Goal: Task Accomplishment & Management: Manage account settings

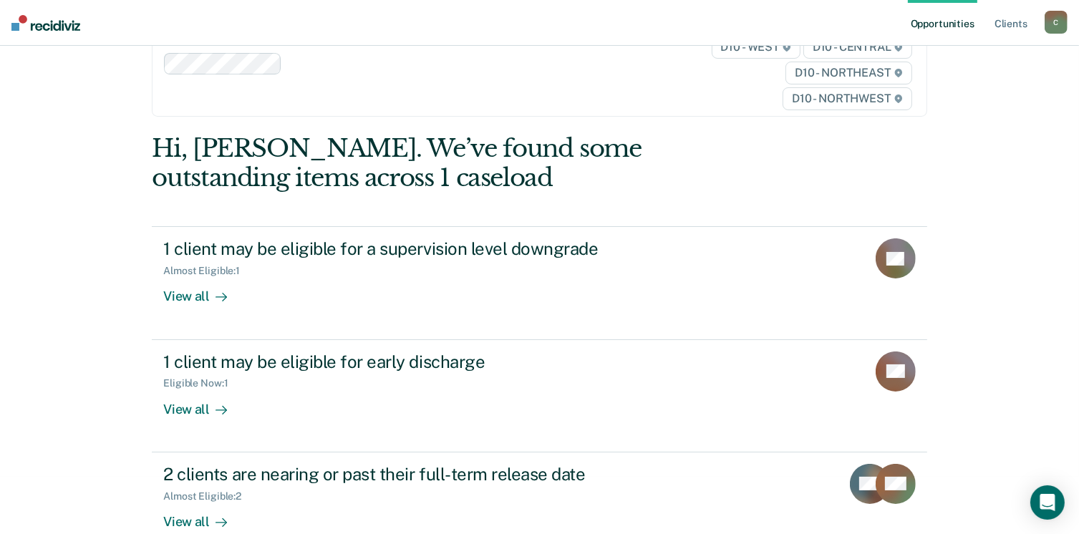
scroll to position [87, 0]
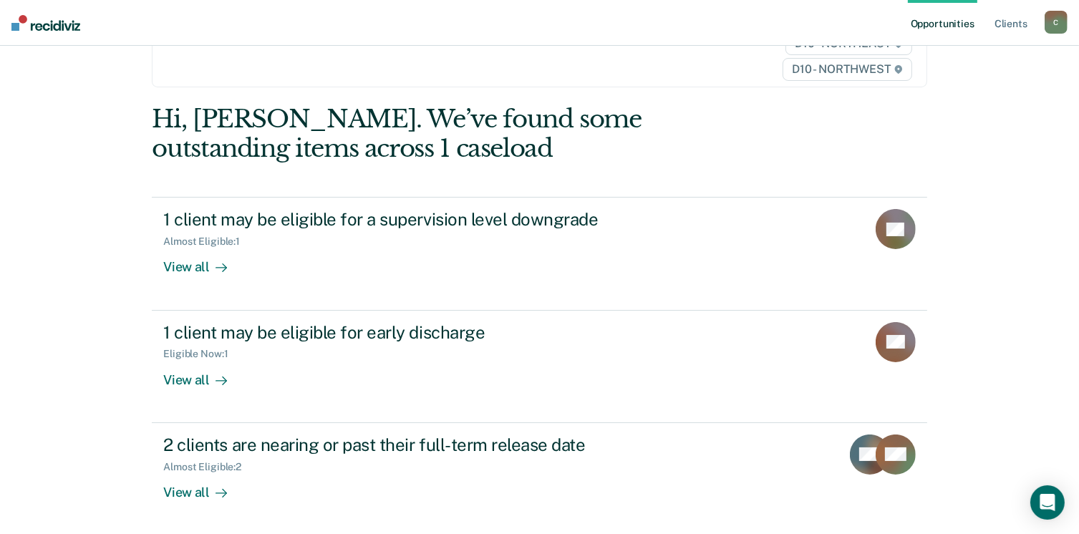
click at [1054, 27] on div "C" at bounding box center [1055, 22] width 23 height 23
click at [985, 57] on link "Profile" at bounding box center [998, 58] width 115 height 12
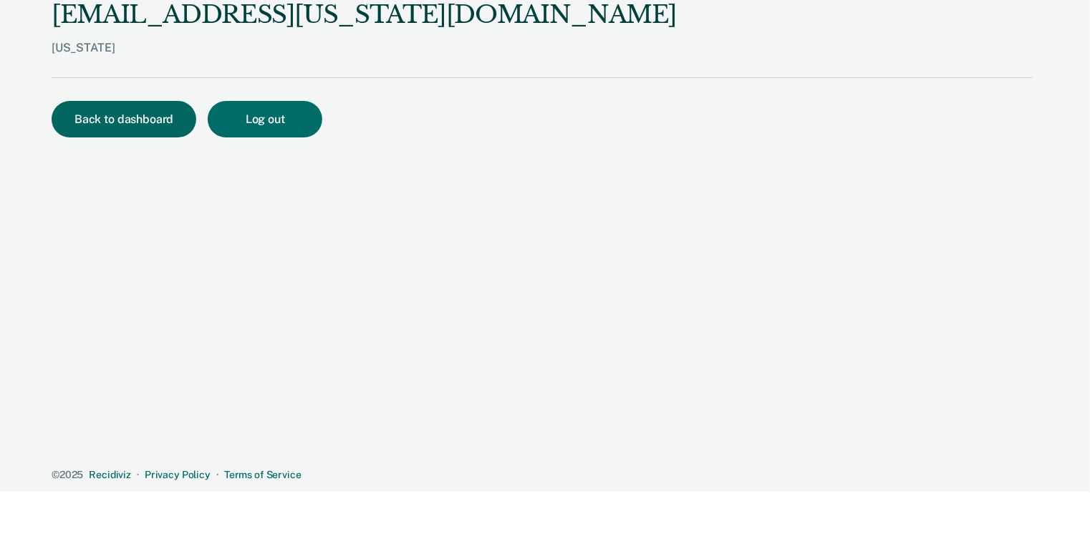
click at [136, 107] on button "Back to dashboard" at bounding box center [124, 119] width 145 height 37
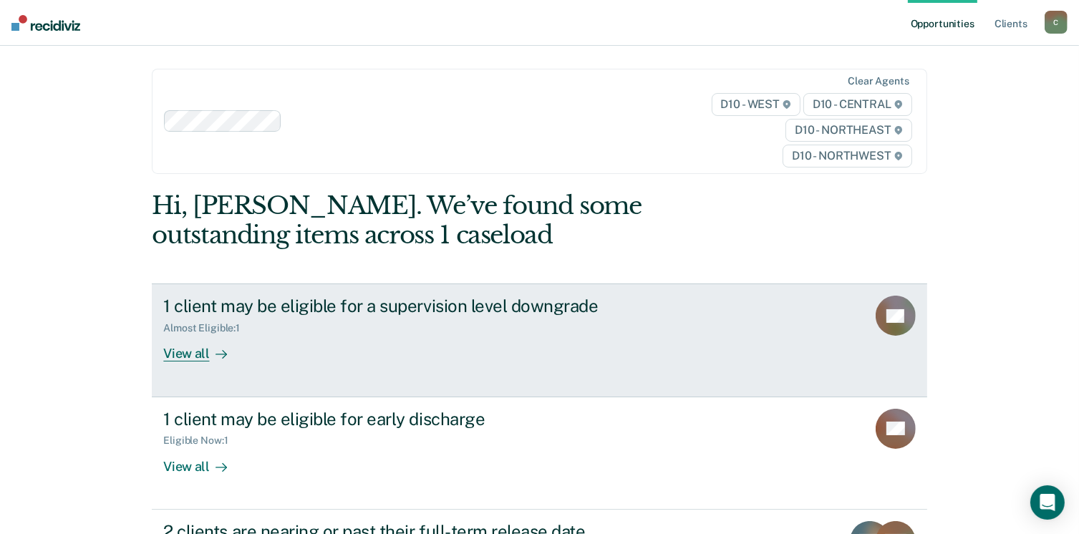
click at [186, 356] on div "View all" at bounding box center [203, 348] width 80 height 28
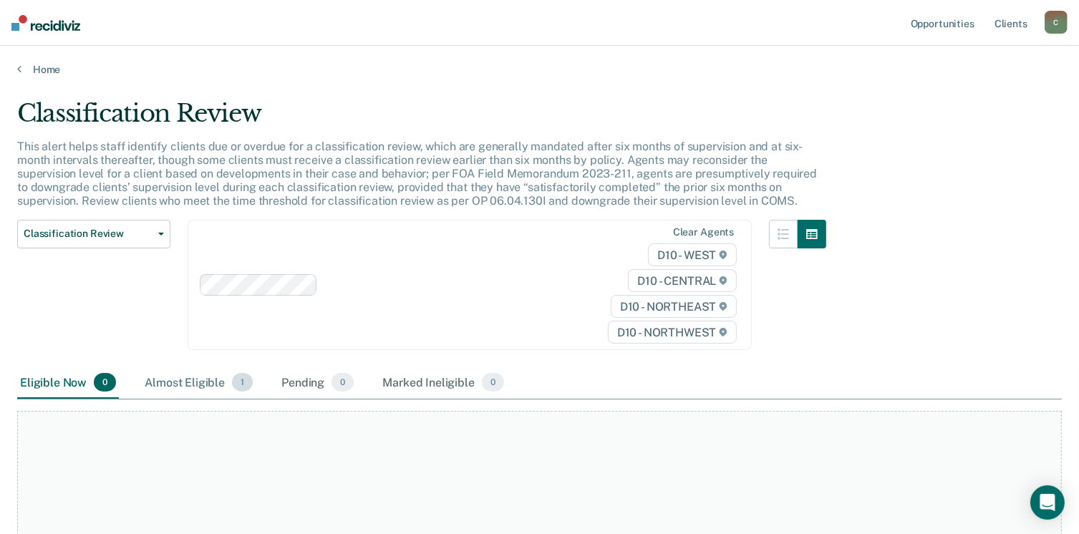
click at [179, 375] on div "Almost Eligible 1" at bounding box center [199, 382] width 114 height 31
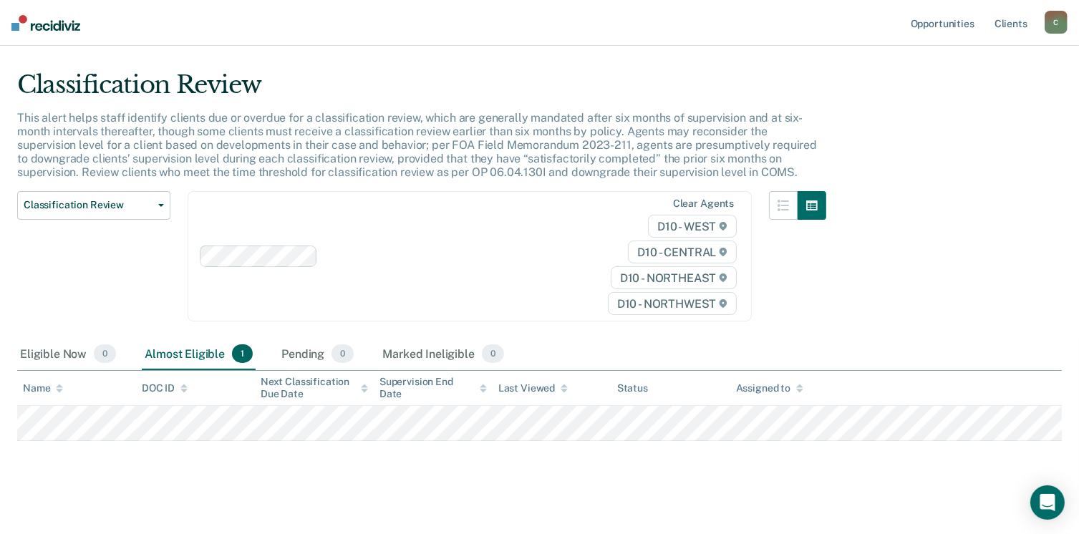
scroll to position [37, 0]
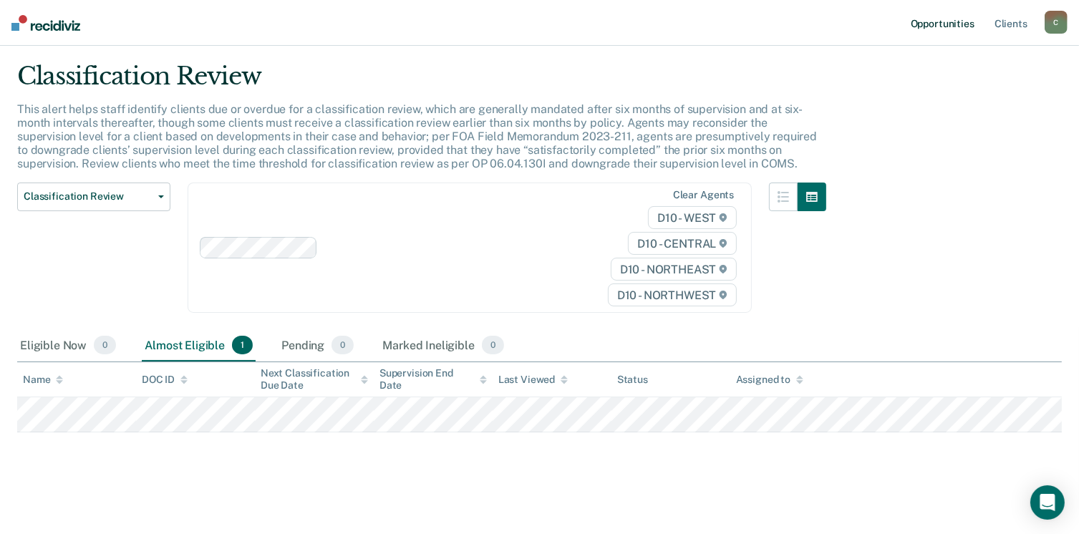
click at [928, 21] on link "Opportunities" at bounding box center [942, 23] width 69 height 46
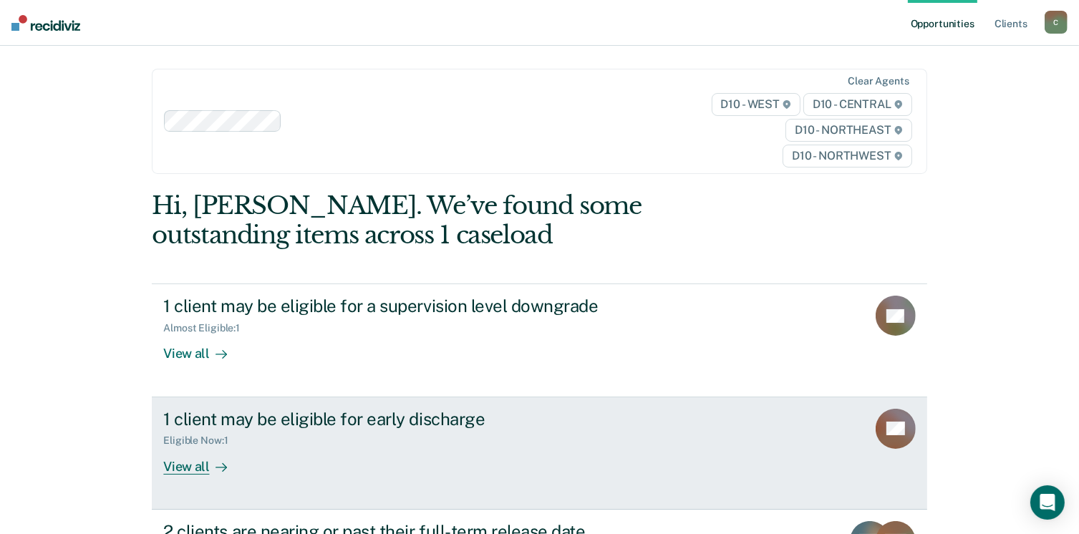
click at [894, 438] on rect at bounding box center [896, 429] width 40 height 40
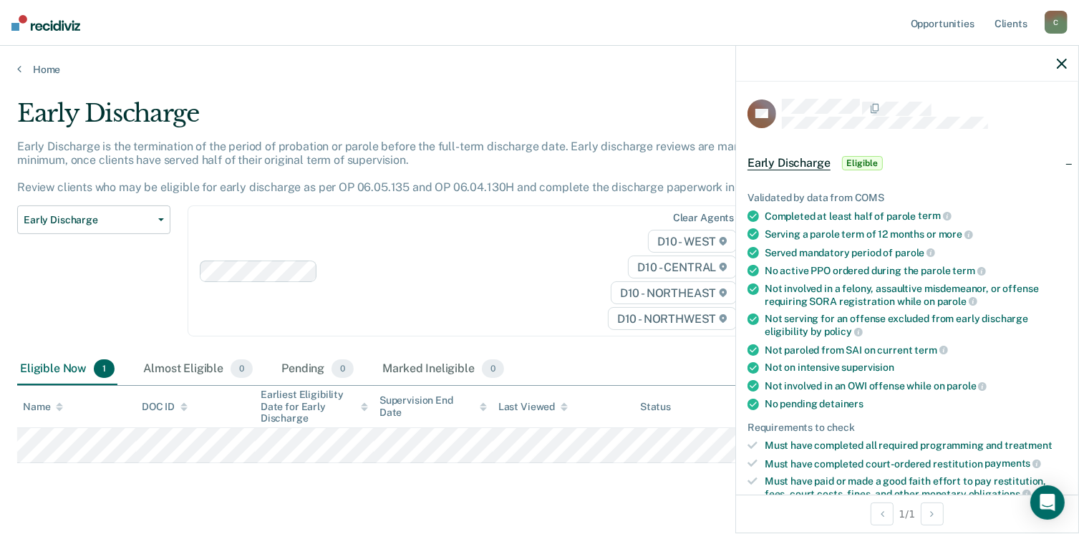
click at [753, 314] on icon at bounding box center [752, 319] width 11 height 11
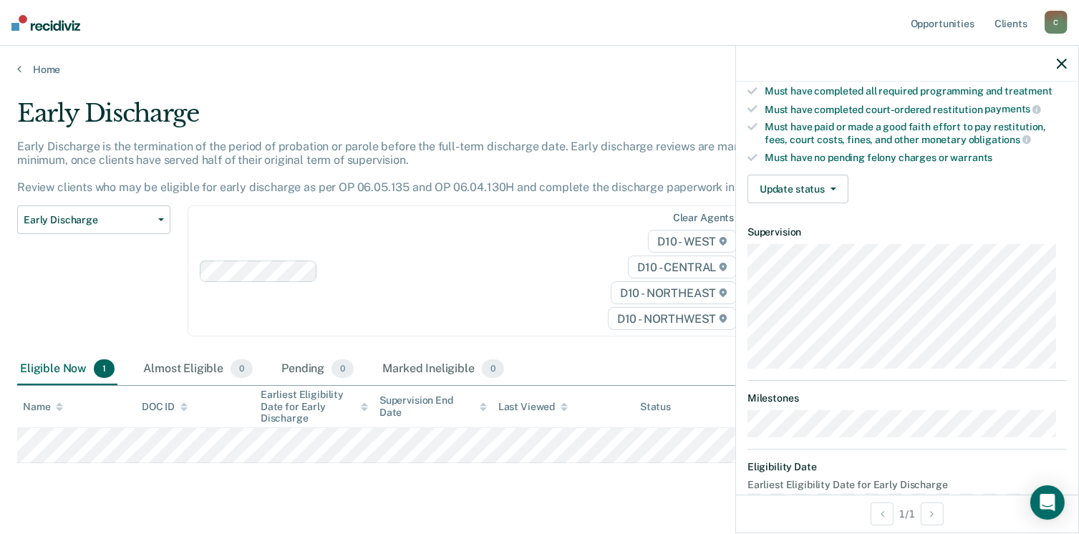
scroll to position [387, 0]
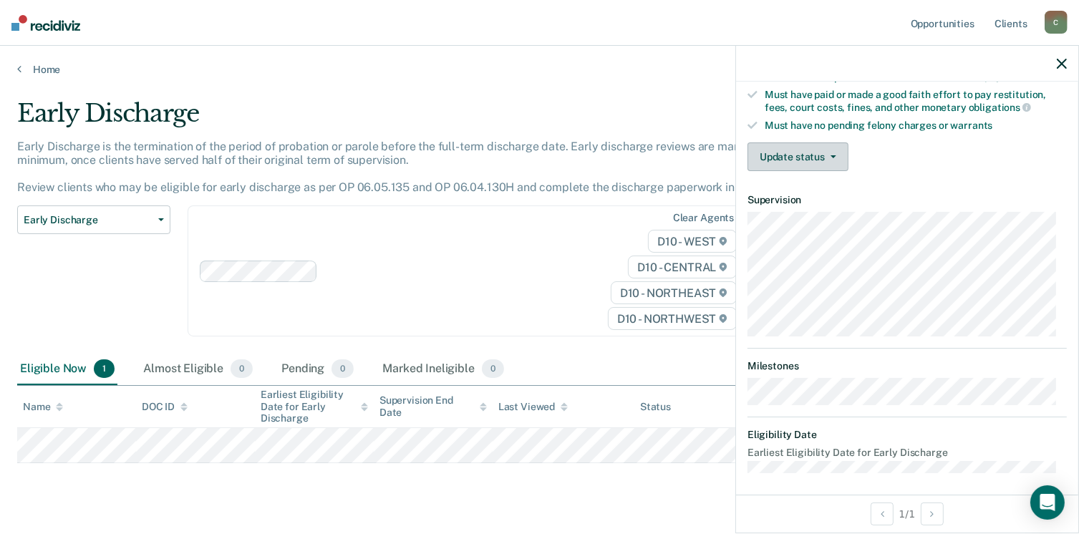
click at [830, 142] on button "Update status" at bounding box center [797, 156] width 101 height 29
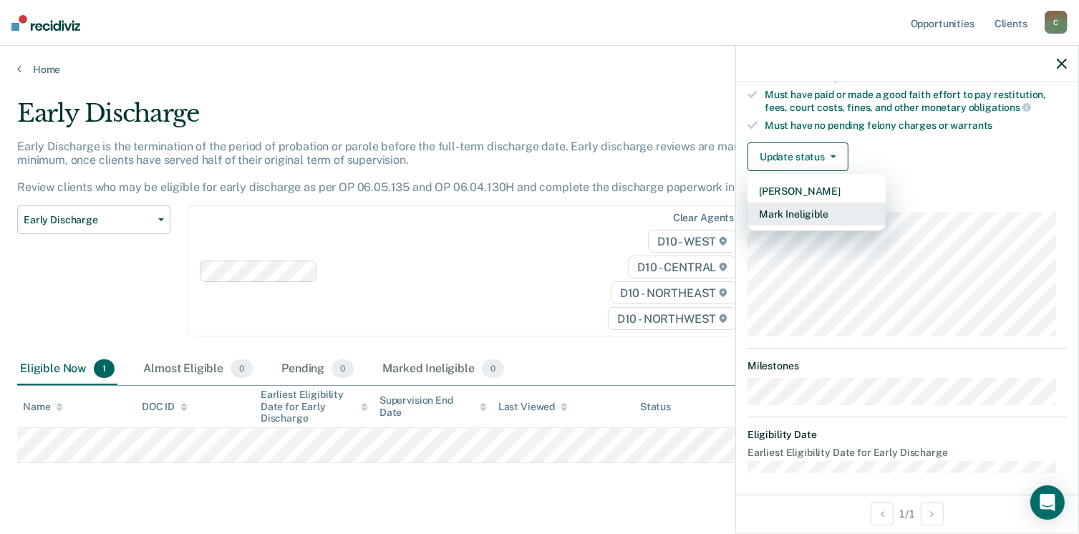
click at [845, 210] on button "Mark Ineligible" at bounding box center [816, 214] width 138 height 23
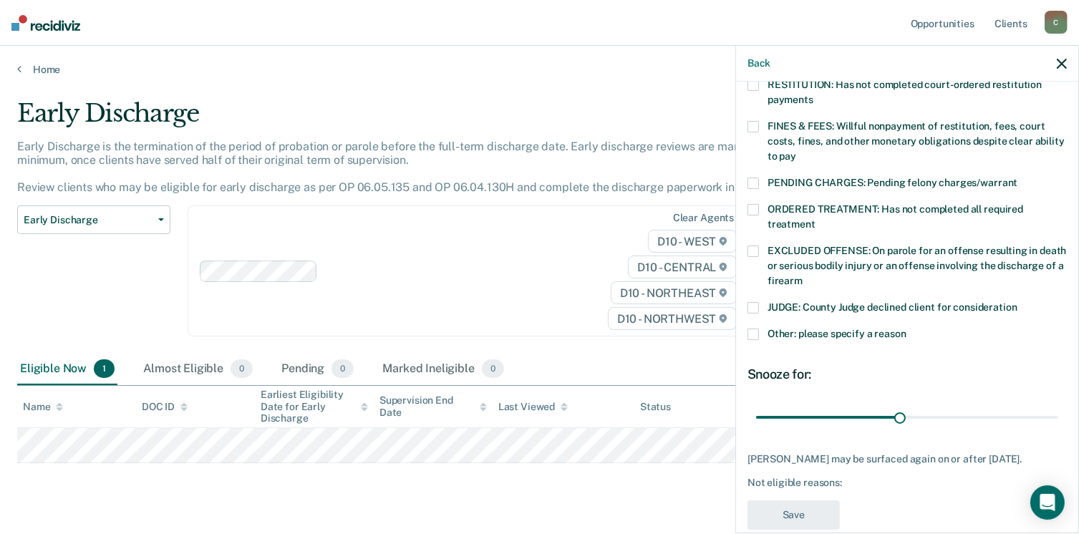
click at [751, 329] on span at bounding box center [752, 334] width 11 height 11
click at [906, 329] on input "Other: please specify a reason" at bounding box center [906, 329] width 0 height 0
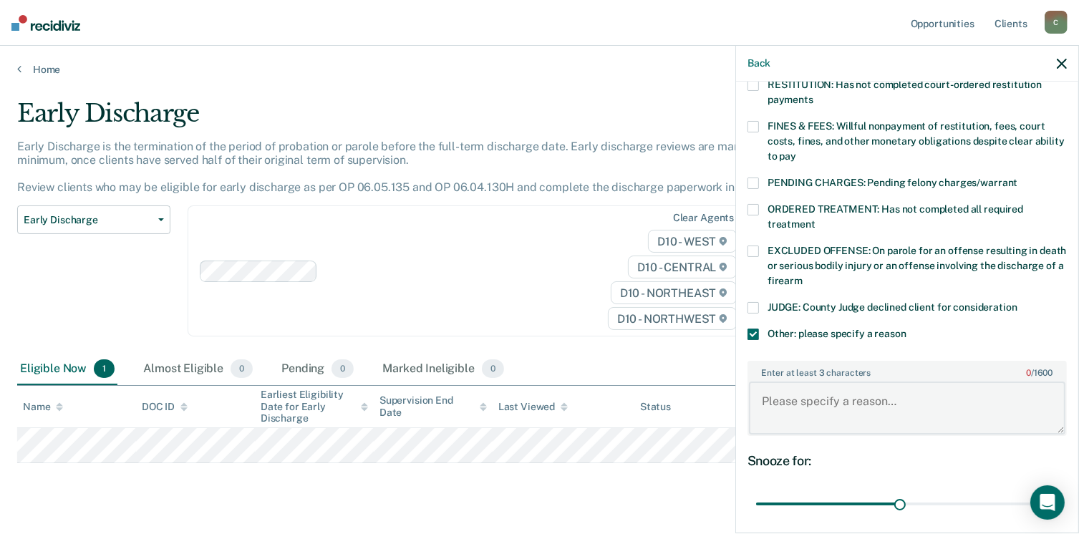
click at [892, 386] on textarea "Enter at least 3 characters 0 / 1600" at bounding box center [907, 408] width 316 height 53
type textarea "Sanctioned to GPS."
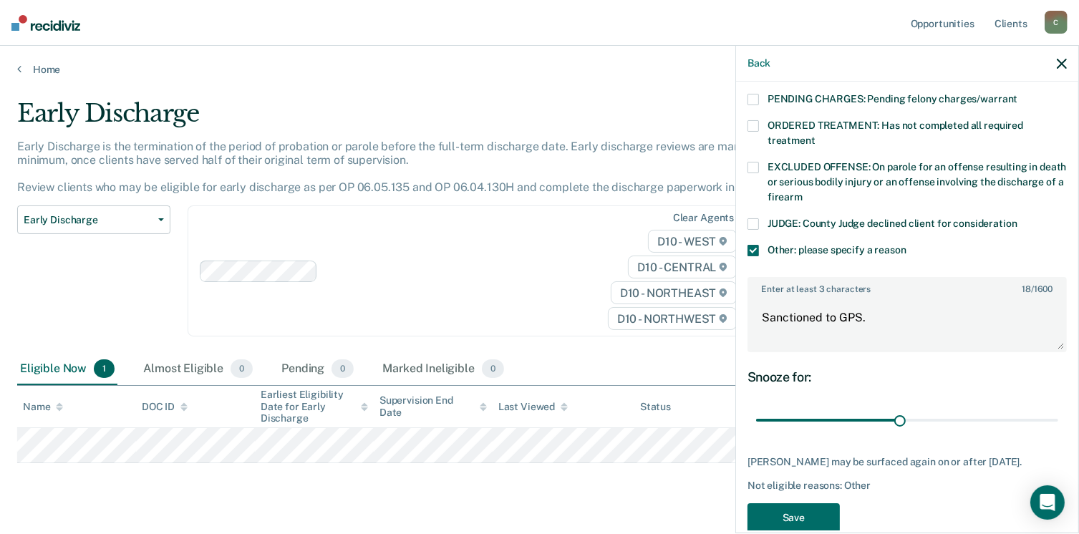
scroll to position [480, 0]
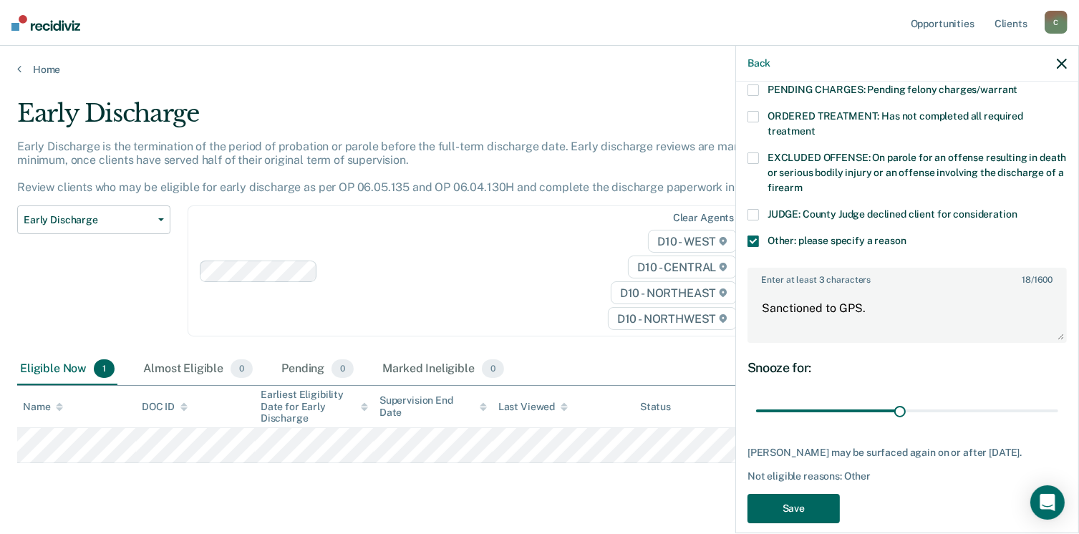
click at [790, 494] on button "Save" at bounding box center [793, 508] width 92 height 29
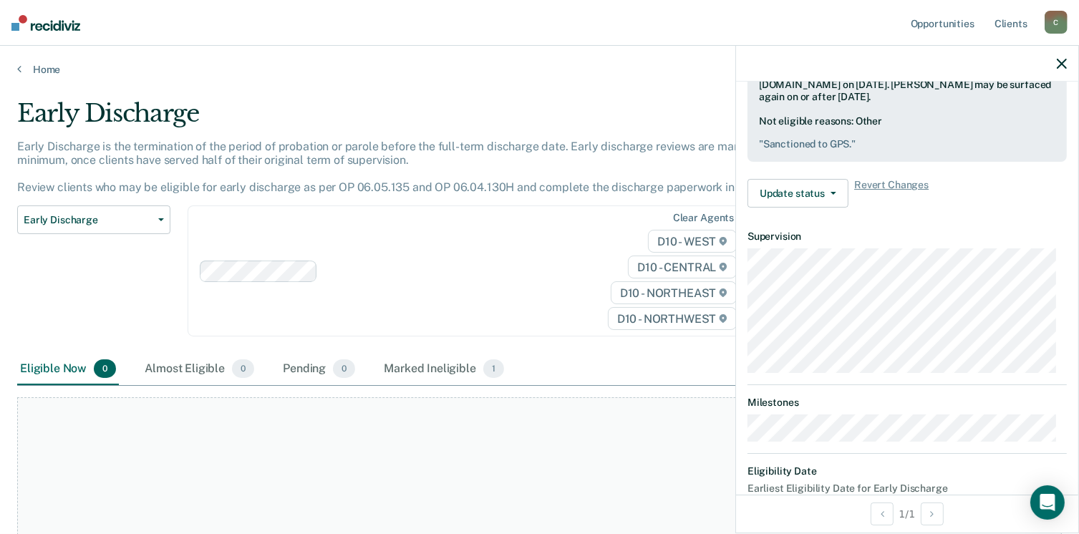
click at [1062, 61] on icon "button" at bounding box center [1062, 64] width 10 height 10
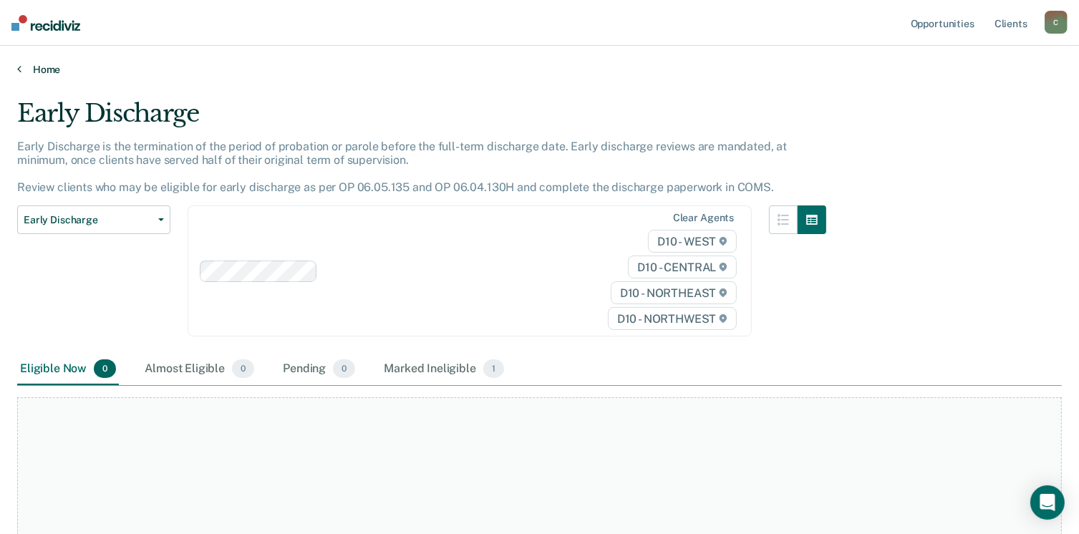
click at [17, 67] on icon at bounding box center [19, 68] width 4 height 11
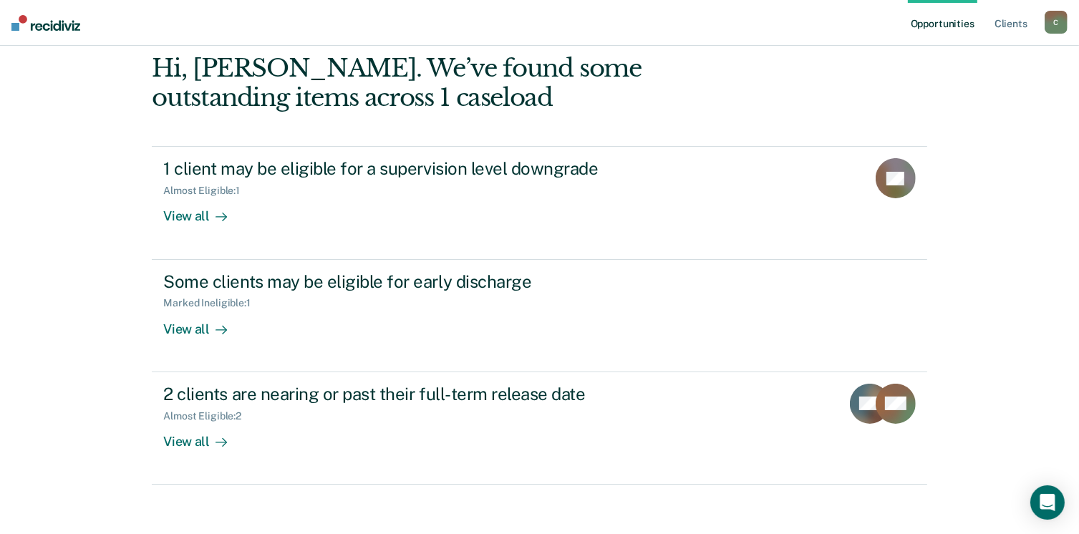
scroll to position [175, 0]
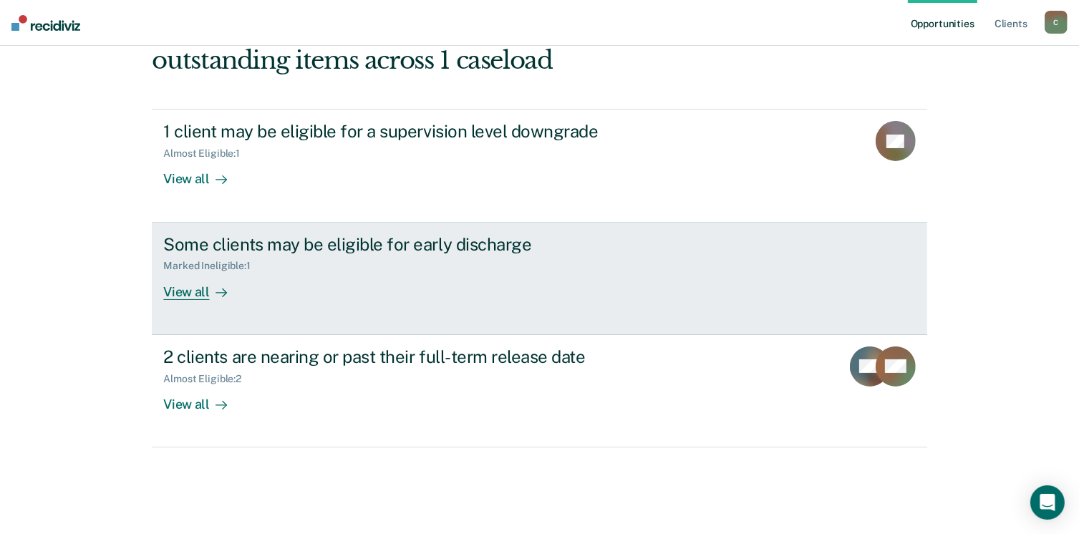
click at [200, 291] on div "View all" at bounding box center [203, 286] width 80 height 28
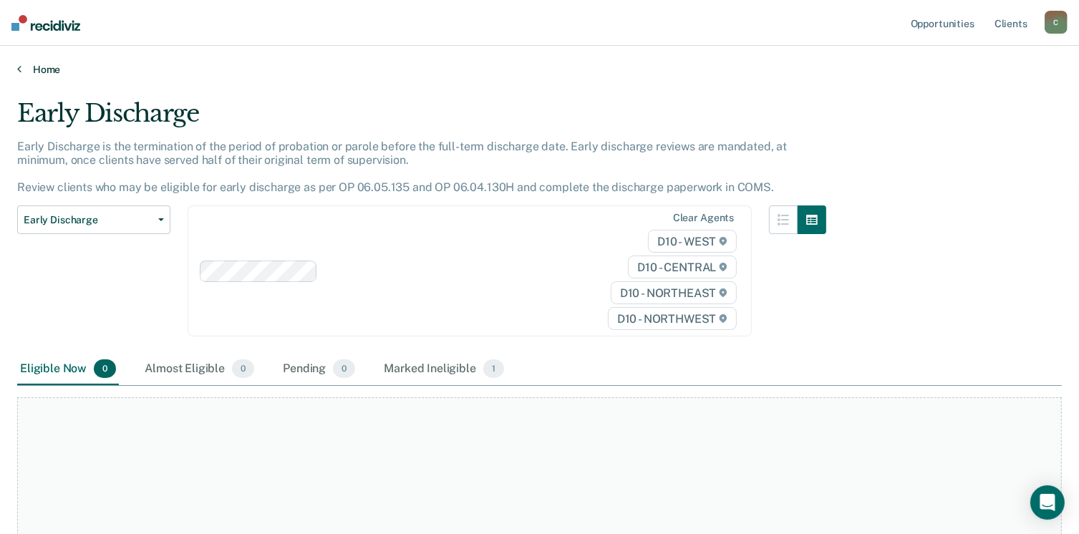
click at [21, 70] on link "Home" at bounding box center [539, 69] width 1044 height 13
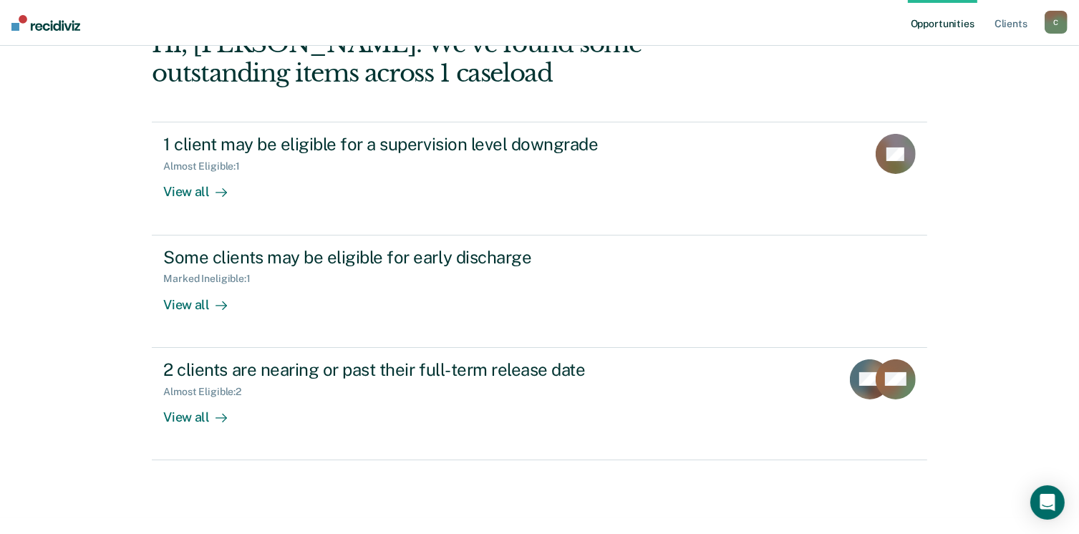
scroll to position [175, 0]
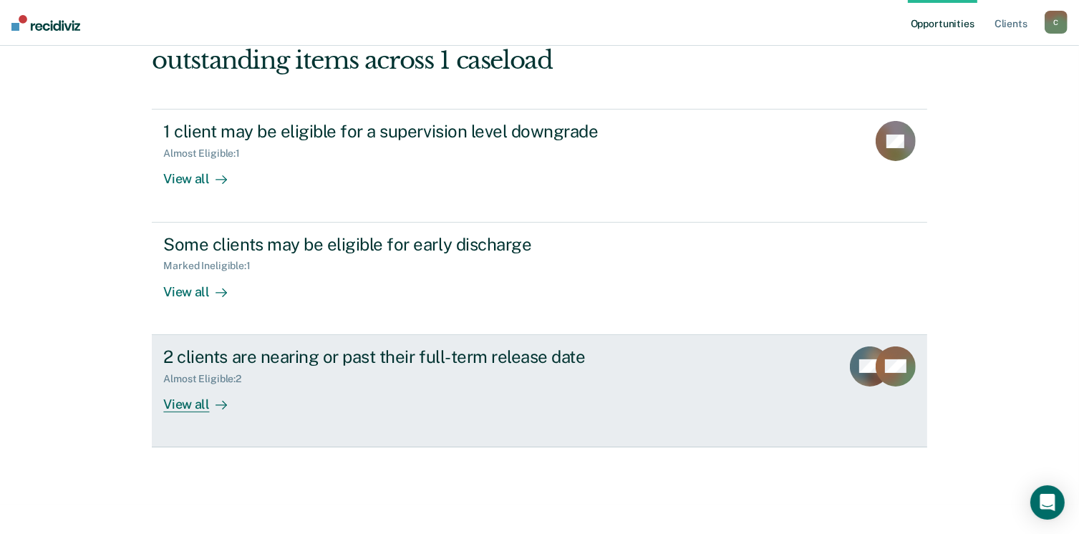
click at [215, 405] on icon at bounding box center [220, 405] width 11 height 0
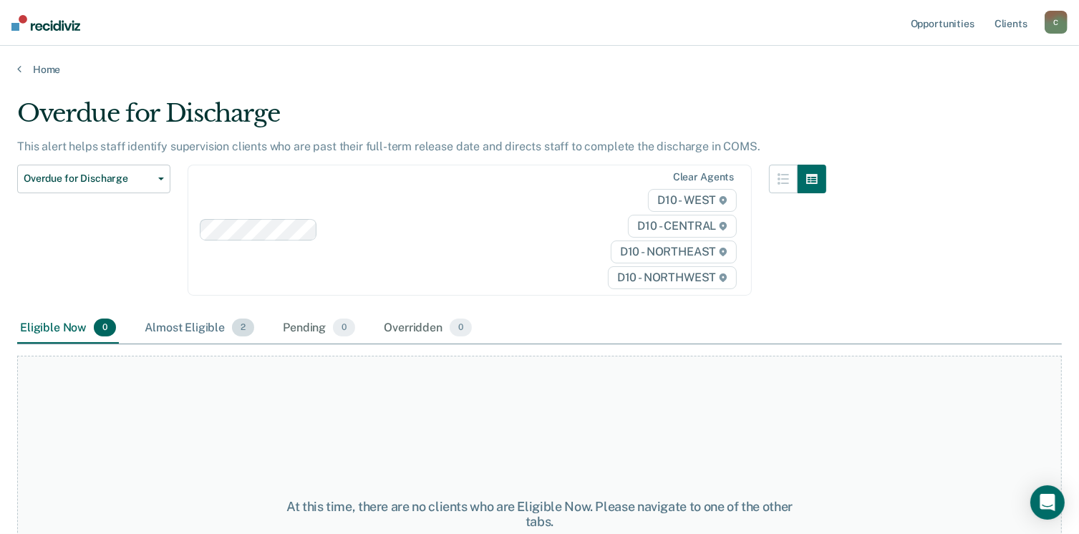
click at [185, 321] on div "Almost Eligible 2" at bounding box center [199, 328] width 115 height 31
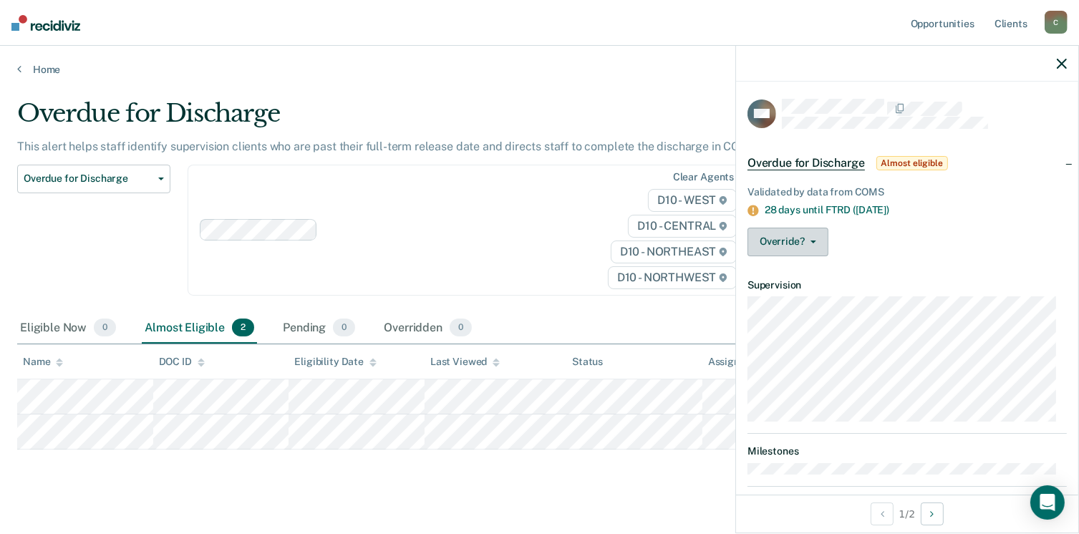
click at [811, 241] on button "Override?" at bounding box center [787, 242] width 81 height 29
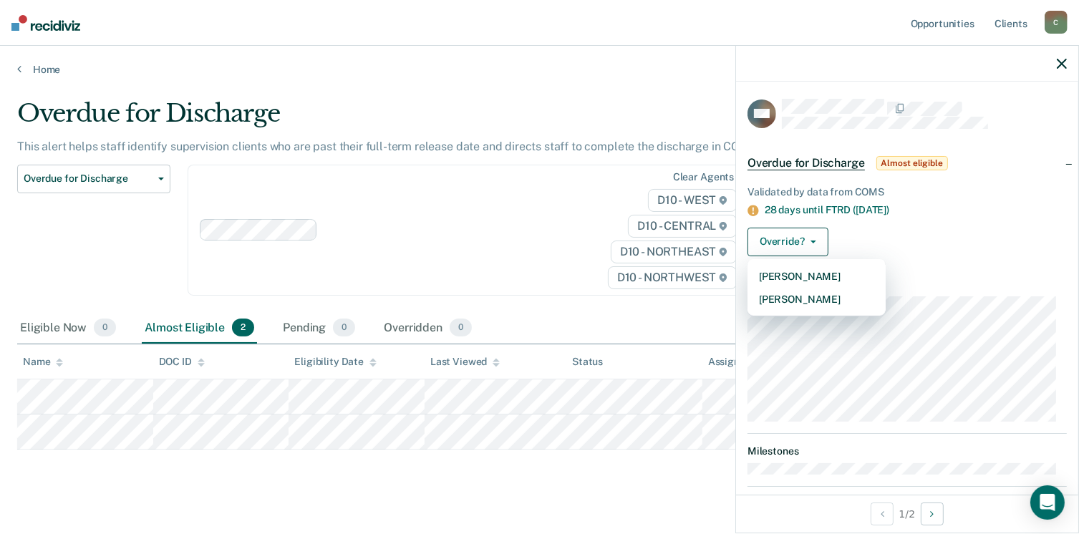
click at [1034, 205] on div "28 days until FTRD ([DATE])" at bounding box center [916, 210] width 302 height 12
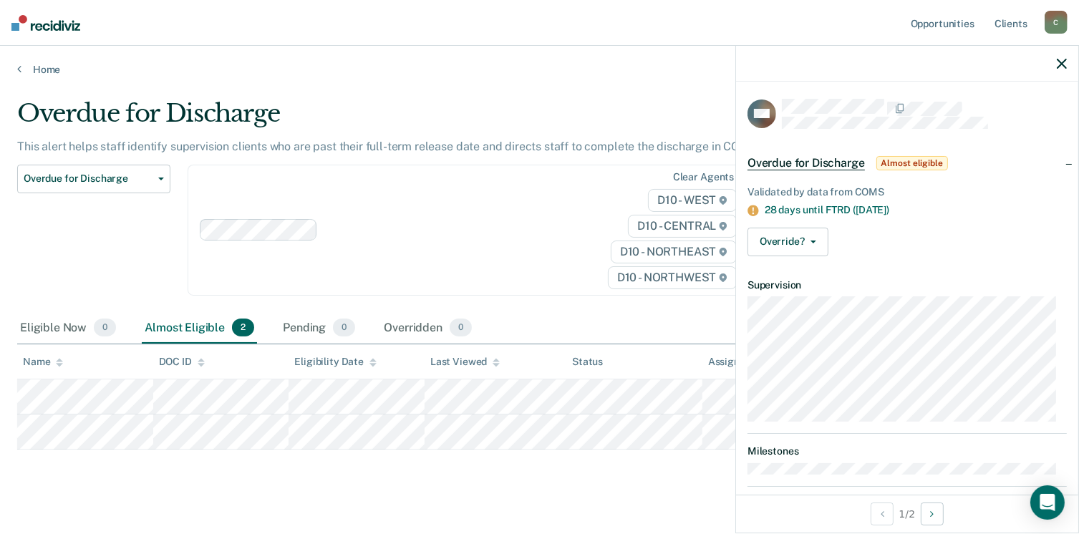
scroll to position [18, 0]
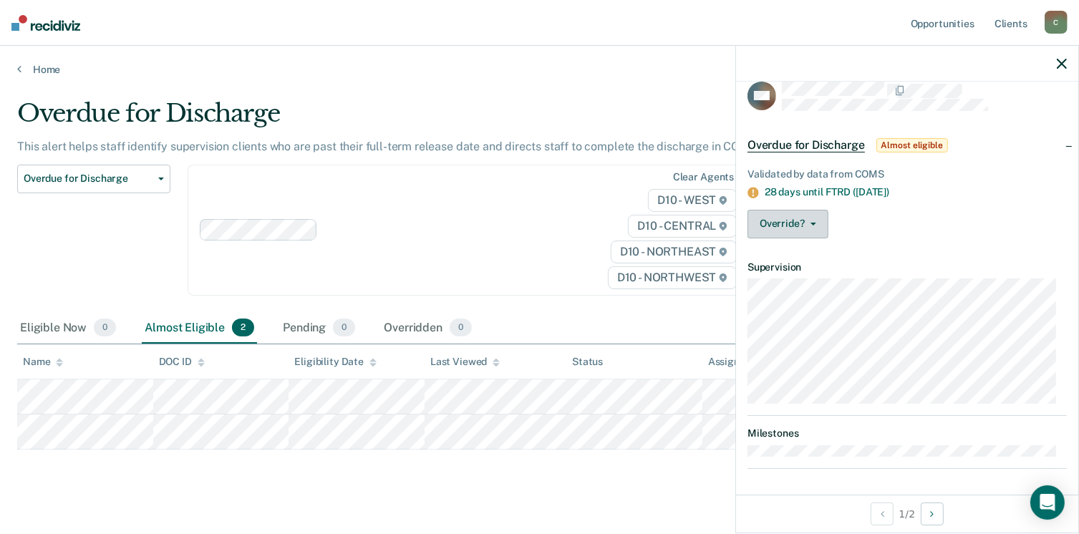
click at [808, 216] on button "Override?" at bounding box center [787, 224] width 81 height 29
click at [981, 226] on div "Override? [PERSON_NAME] Mark Overridden" at bounding box center [906, 224] width 319 height 29
click at [813, 226] on button "Override?" at bounding box center [787, 224] width 81 height 29
click at [828, 293] on article "DM Overdue for Discharge Almost eligible Validated by data from COMS 30 days un…" at bounding box center [906, 282] width 319 height 403
drag, startPoint x: 1066, startPoint y: 185, endPoint x: 1096, endPoint y: 300, distance: 119.1
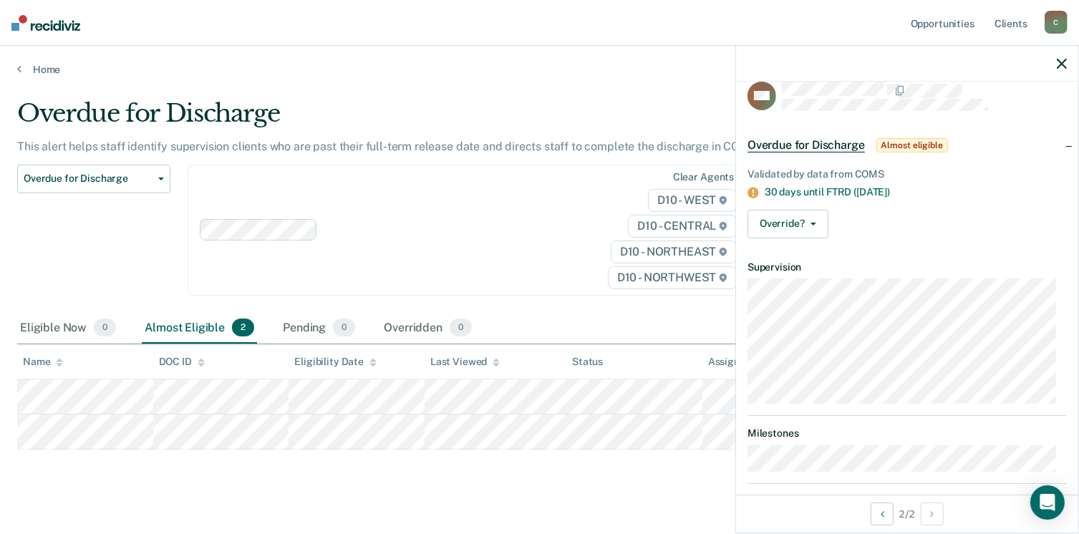
click at [1079, 300] on html "Looks like you’re using Internet Explorer 11. For faster loading and a better e…" at bounding box center [539, 267] width 1079 height 534
drag, startPoint x: 1096, startPoint y: 300, endPoint x: 816, endPoint y: 258, distance: 283.0
click at [816, 261] on dt "Supervision" at bounding box center [906, 267] width 319 height 12
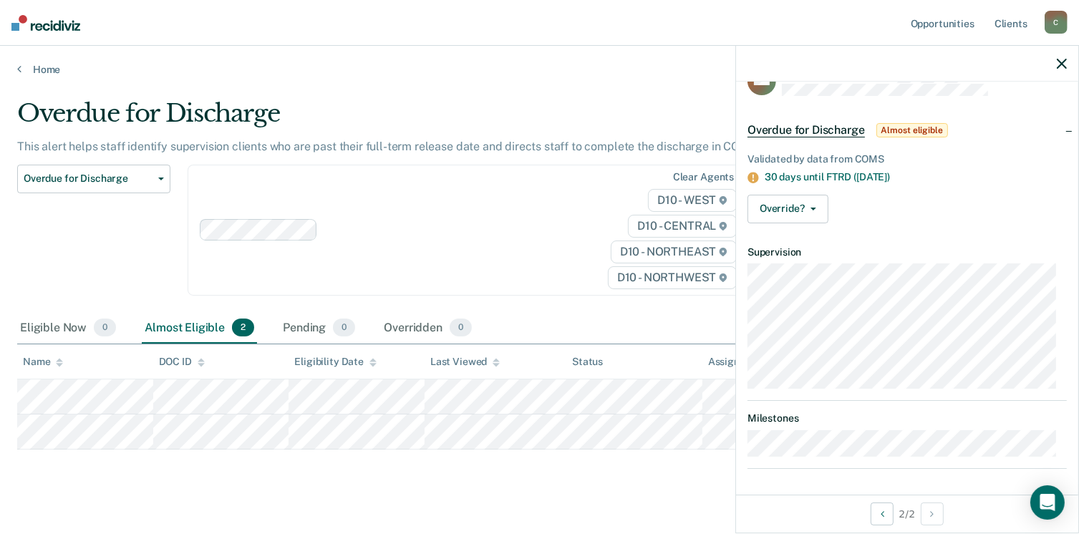
click at [607, 485] on div "Overdue for Discharge This alert helps staff identify supervision clients who a…" at bounding box center [539, 295] width 1044 height 392
click at [1060, 63] on icon "button" at bounding box center [1062, 64] width 10 height 10
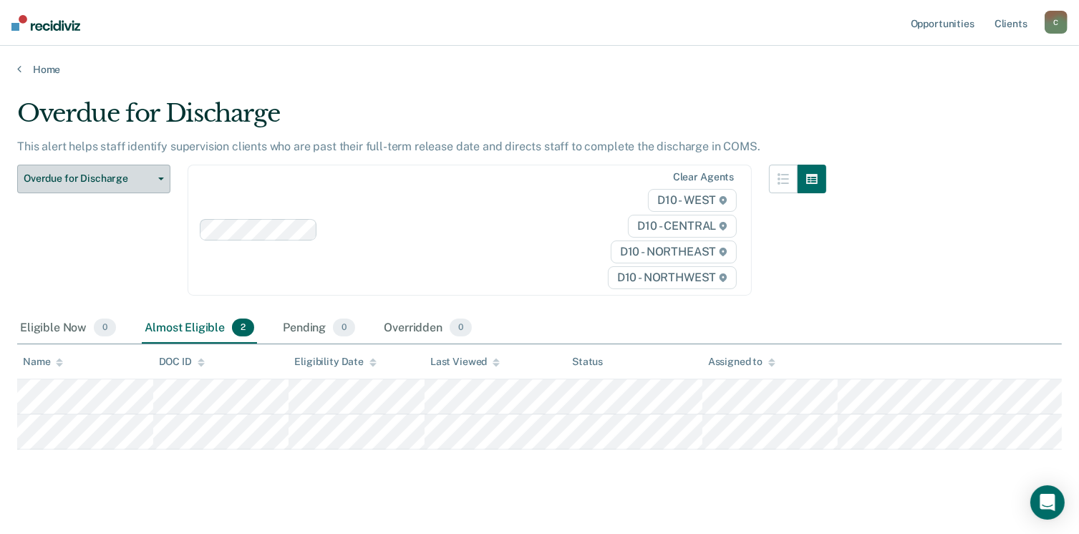
click at [123, 180] on span "Overdue for Discharge" at bounding box center [88, 179] width 129 height 12
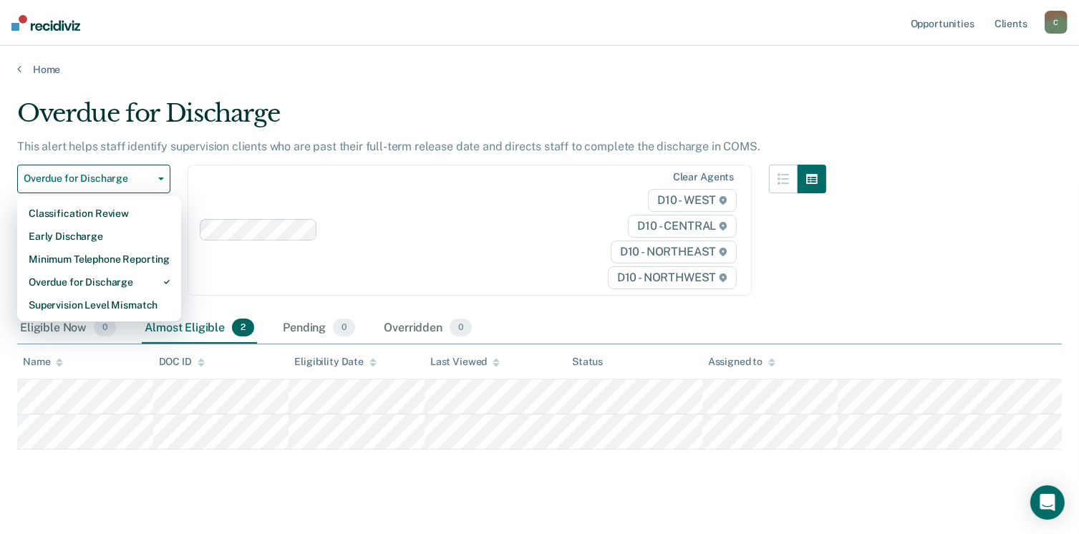
click at [240, 485] on div "Overdue for Discharge This alert helps staff identify supervision clients who a…" at bounding box center [539, 295] width 1044 height 392
